Goal: Task Accomplishment & Management: Manage account settings

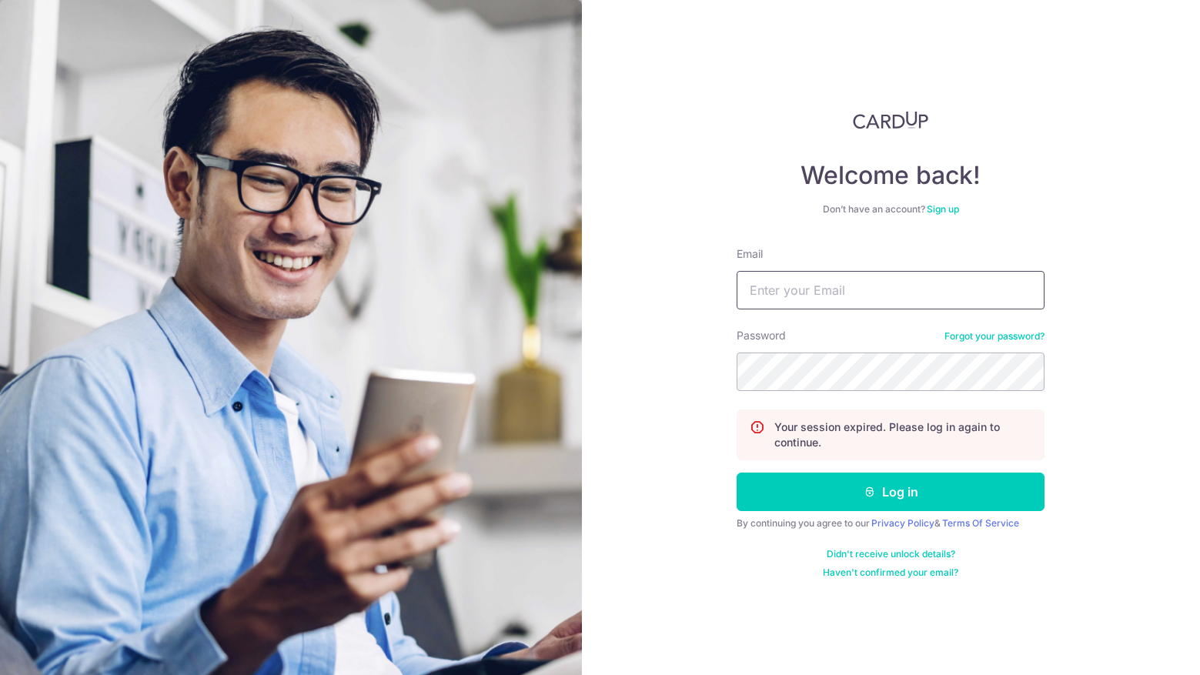
type input "[EMAIL_ADDRESS][DOMAIN_NAME]"
click at [736, 473] on button "Log in" at bounding box center [890, 492] width 308 height 38
click at [893, 286] on input "Email" at bounding box center [890, 290] width 308 height 38
type input "[EMAIL_ADDRESS][DOMAIN_NAME]"
drag, startPoint x: 926, startPoint y: 289, endPoint x: 632, endPoint y: 258, distance: 295.6
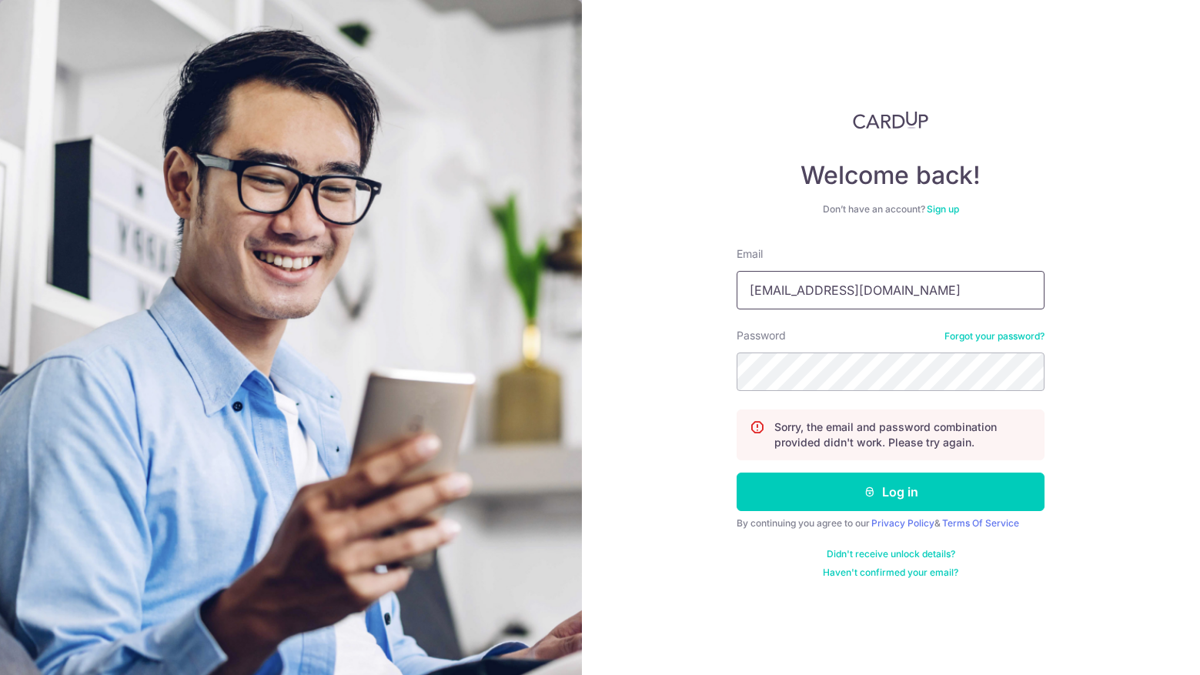
click at [638, 260] on div "Welcome back! Don’t have an account? Sign up Email [EMAIL_ADDRESS][DOMAIN_NAME]…" at bounding box center [891, 337] width 619 height 675
